Goal: Information Seeking & Learning: Learn about a topic

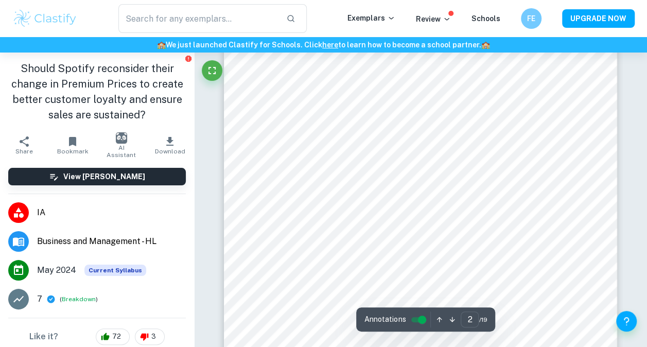
scroll to position [605, 0]
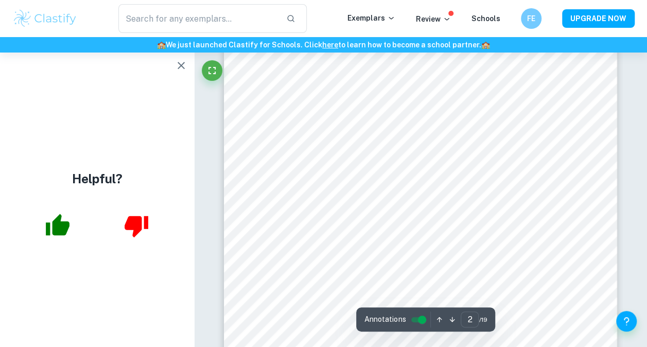
click at [180, 68] on icon "button" at bounding box center [181, 65] width 12 height 12
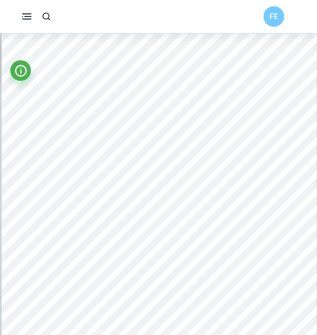
scroll to position [471, 0]
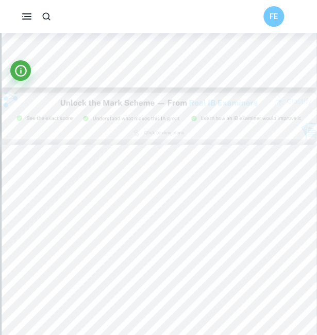
type input "3"
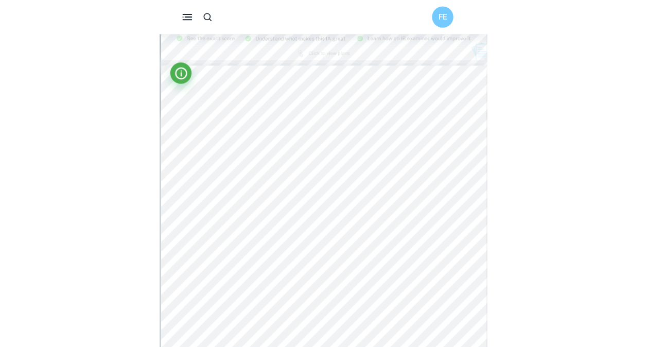
scroll to position [892, 0]
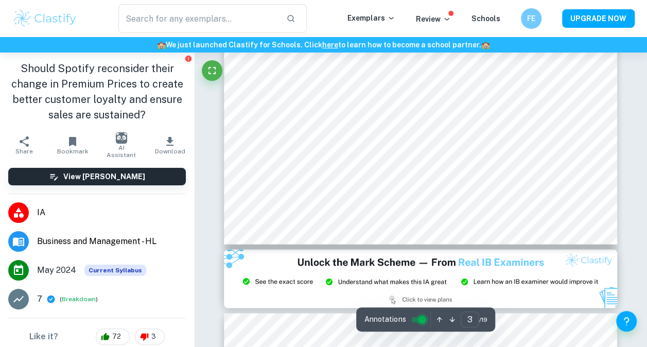
click at [417, 318] on input "controlled" at bounding box center [422, 319] width 37 height 12
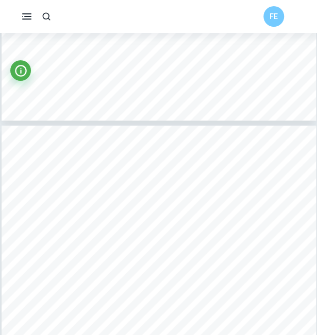
scroll to position [1267, 0]
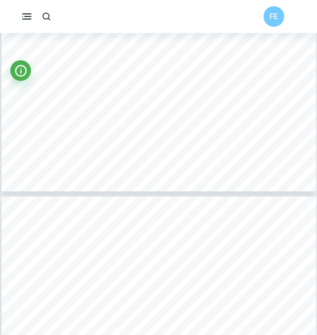
type input "7"
